Goal: Information Seeking & Learning: Learn about a topic

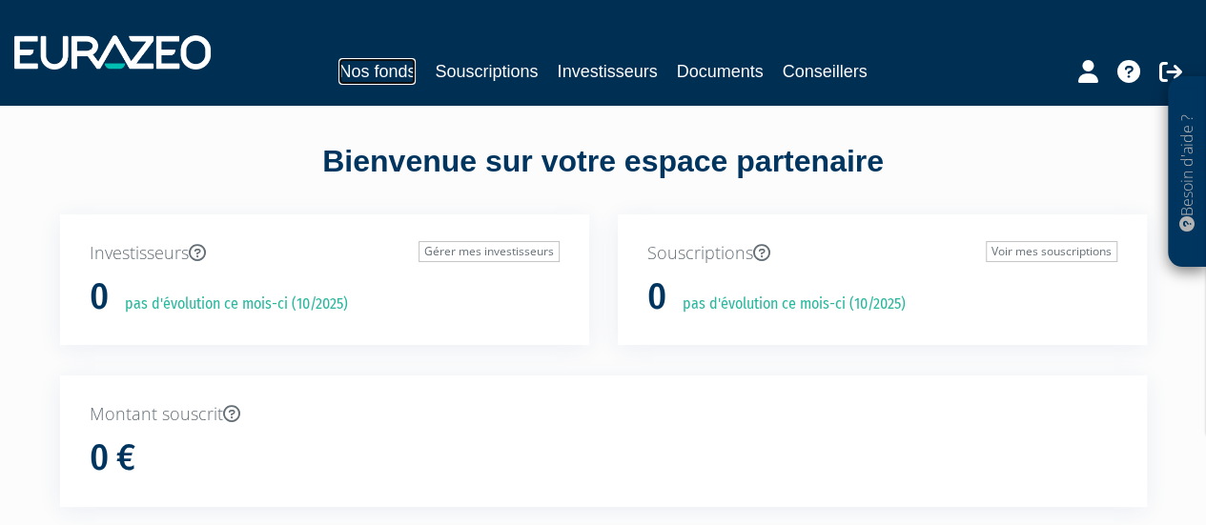
click at [353, 64] on link "Nos fonds" at bounding box center [376, 71] width 77 height 27
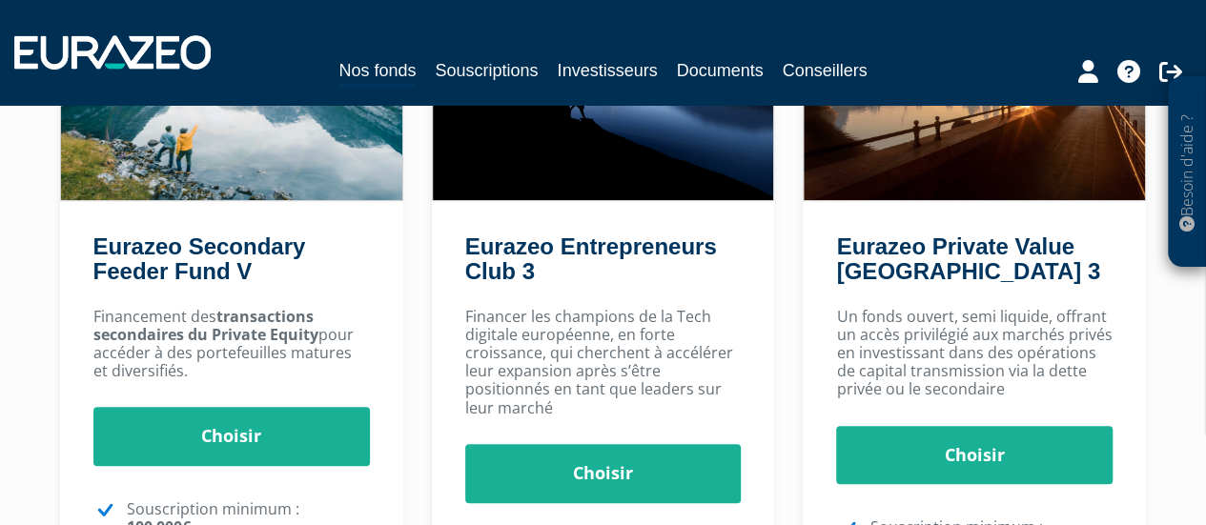
scroll to position [331, 0]
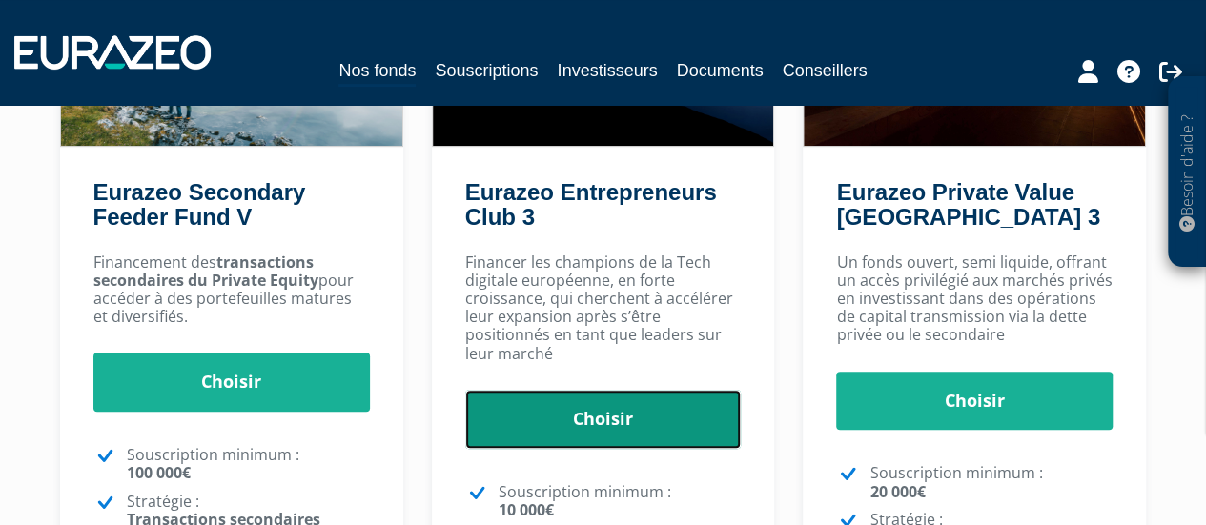
click at [540, 418] on link "Choisir" at bounding box center [603, 419] width 276 height 59
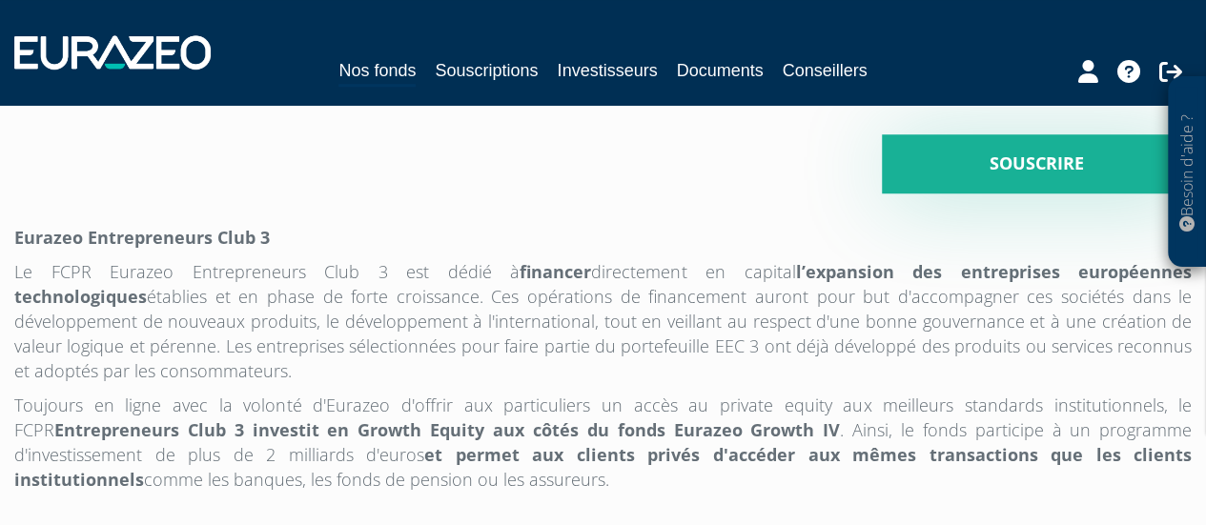
scroll to position [71, 0]
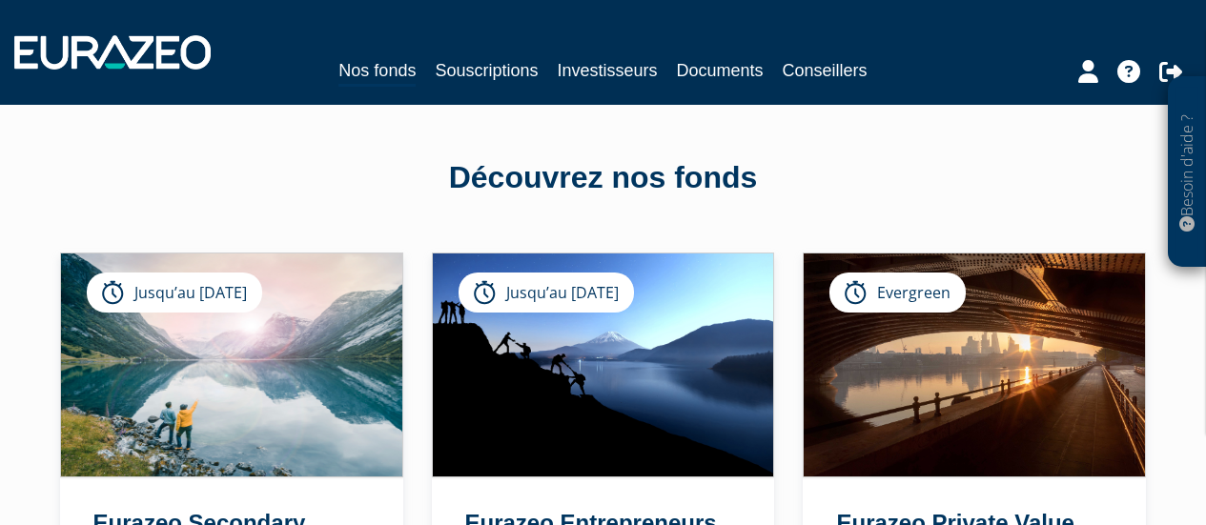
scroll to position [331, 0]
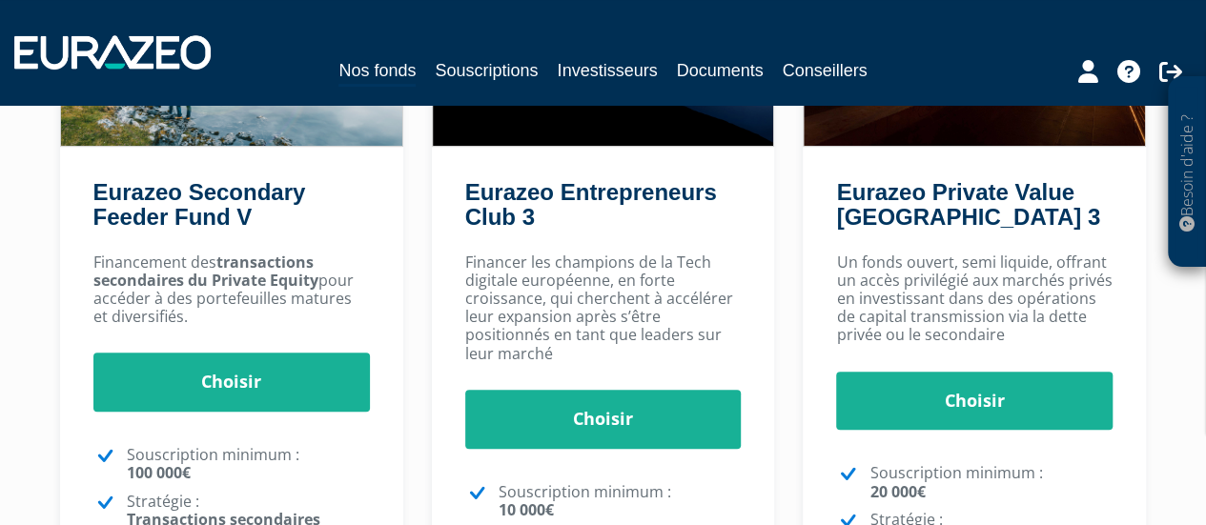
click at [1078, 206] on h2 "Eurazeo Private Value Europe 3" at bounding box center [971, 209] width 271 height 59
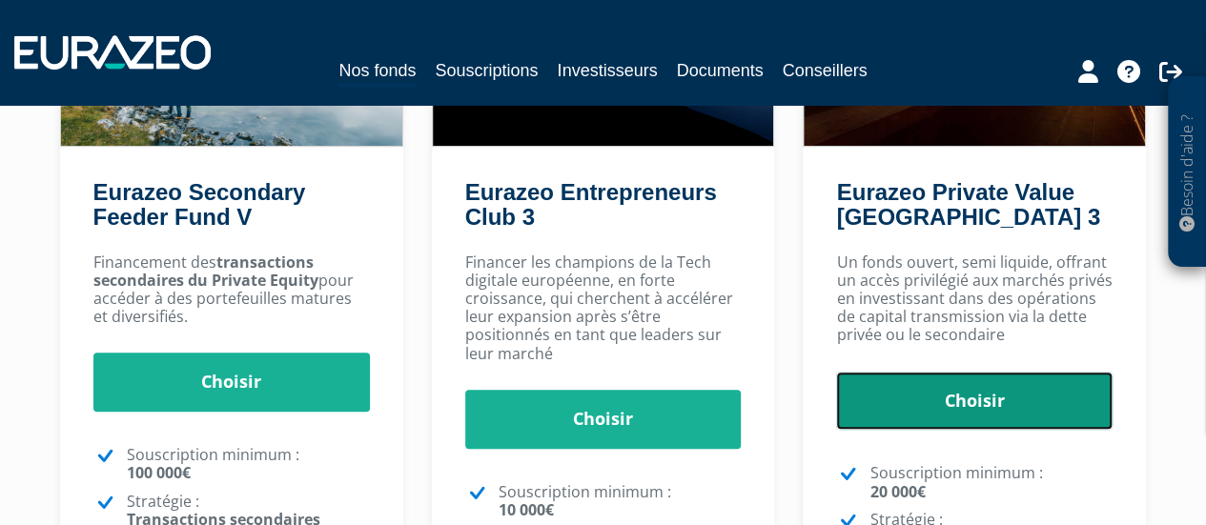
click at [931, 397] on link "Choisir" at bounding box center [974, 401] width 276 height 59
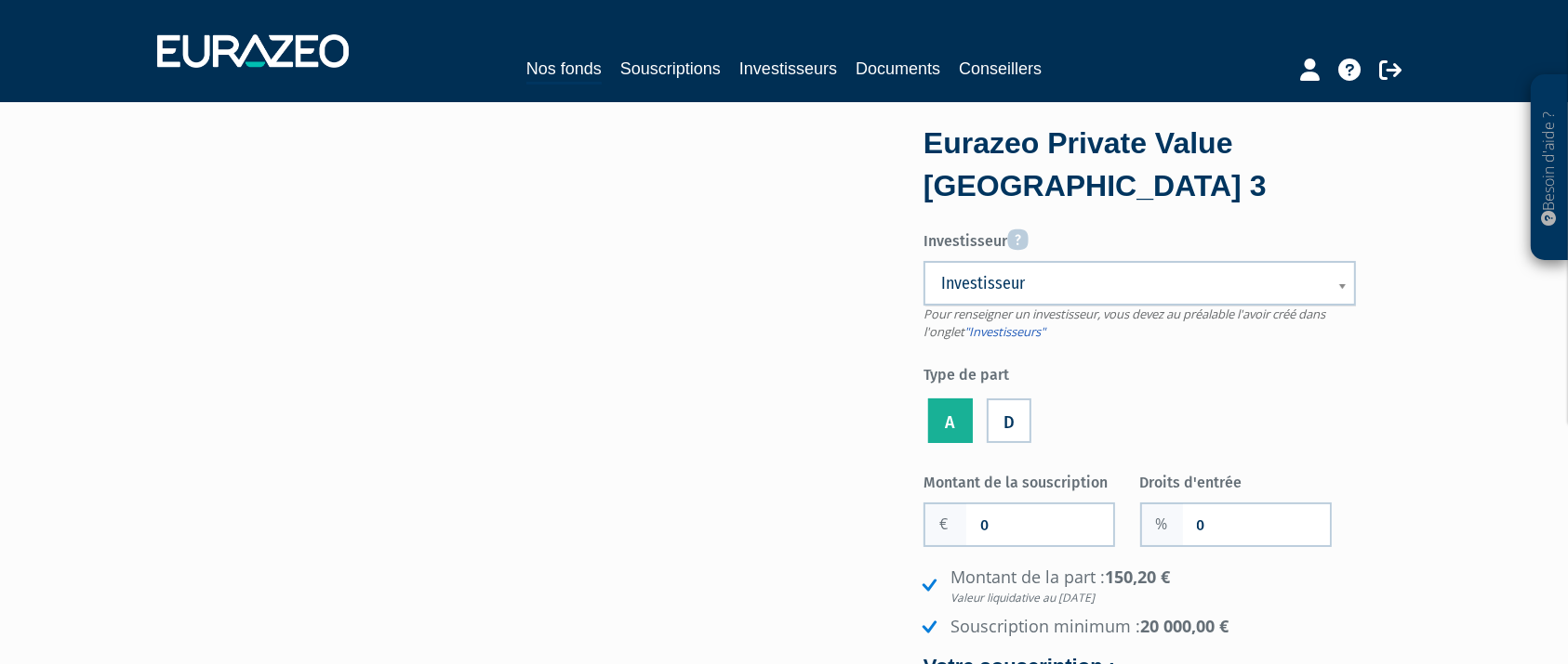
drag, startPoint x: 1172, startPoint y: 1, endPoint x: 0, endPoint y: 427, distance: 1247.0
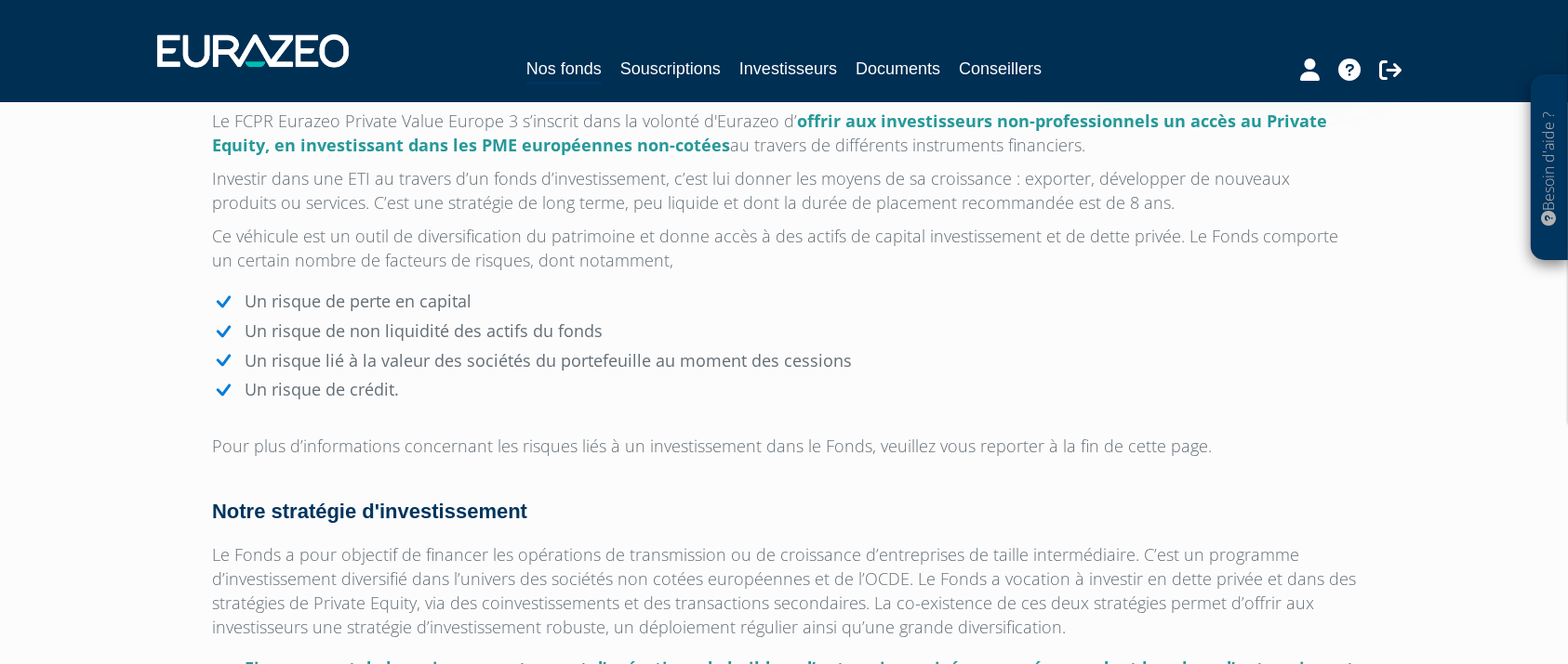
scroll to position [4468, 0]
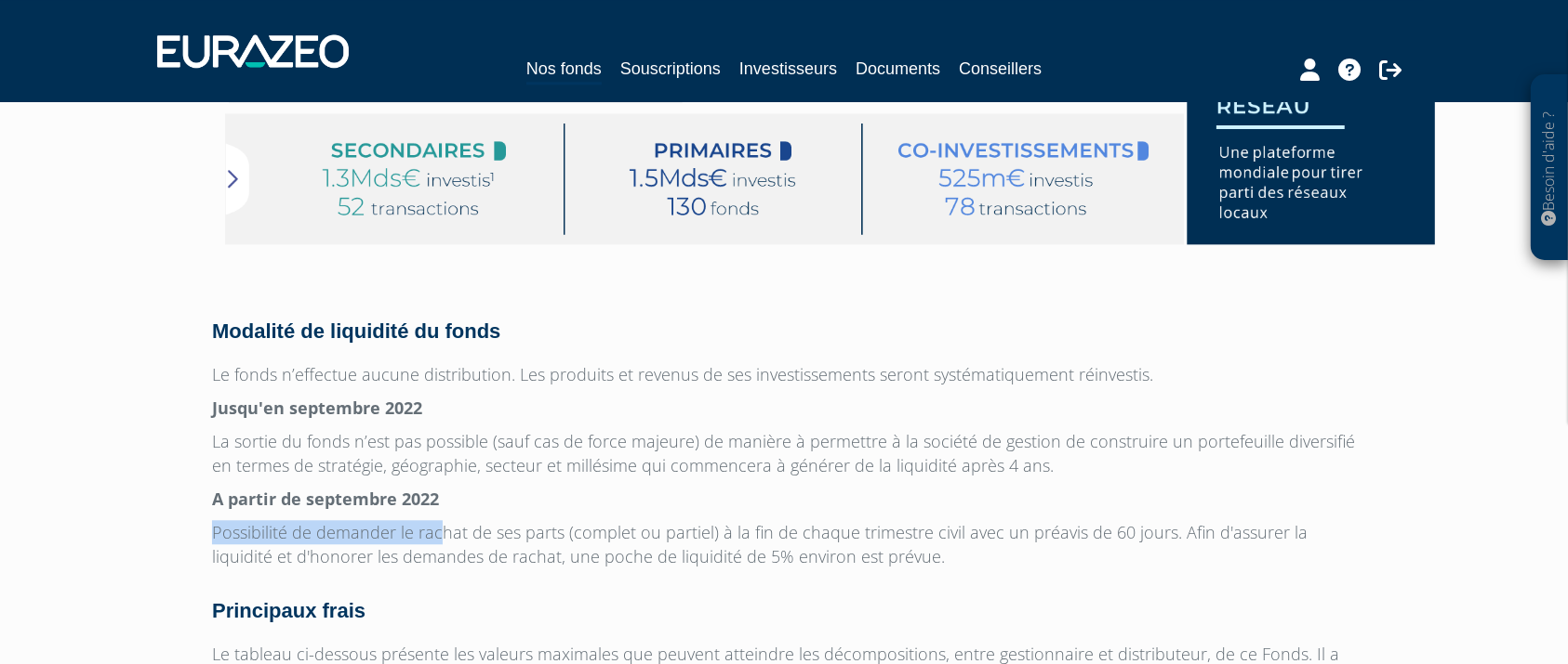
drag, startPoint x: 197, startPoint y: 526, endPoint x: 439, endPoint y: 530, distance: 242.0
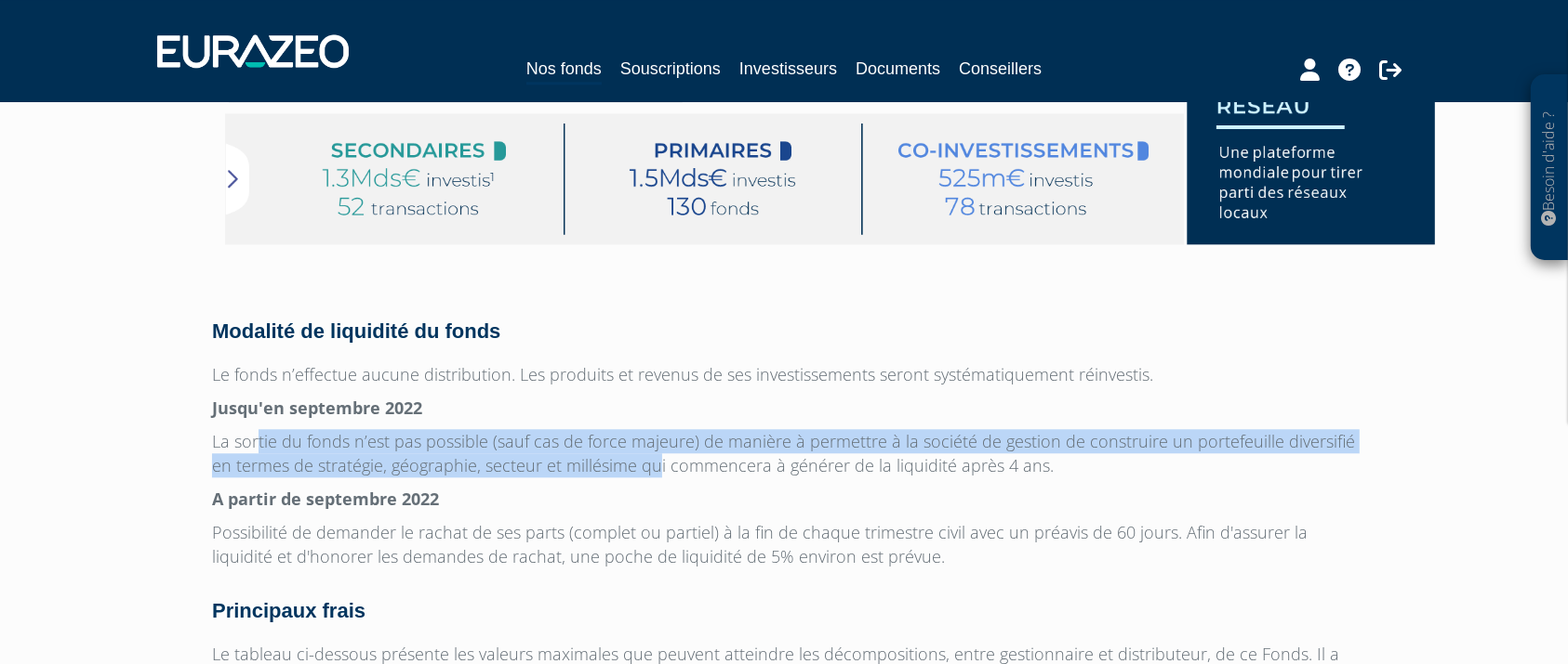
drag, startPoint x: 260, startPoint y: 439, endPoint x: 657, endPoint y: 465, distance: 397.9
click at [657, 465] on p "La sortie du fonds n’est pas possible (sauf cas de force majeure) de manière à …" at bounding box center [784, 453] width 1144 height 49
